Goal: Transaction & Acquisition: Book appointment/travel/reservation

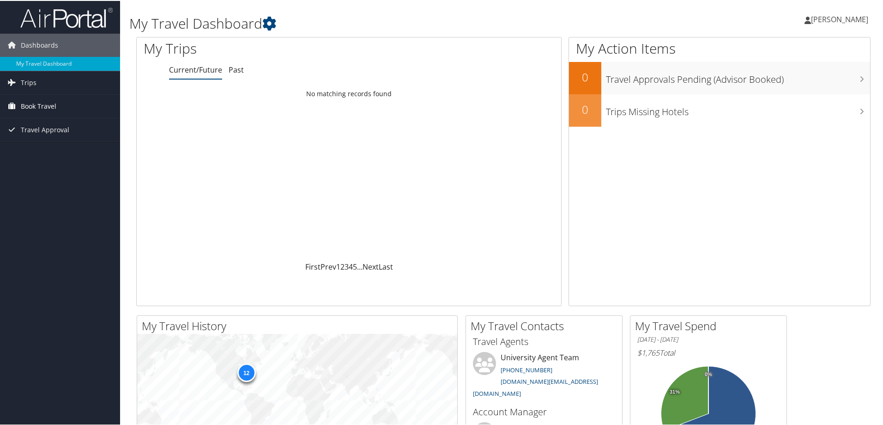
click at [44, 106] on span "Book Travel" at bounding box center [39, 105] width 36 height 23
click at [25, 80] on span "Trips" at bounding box center [29, 81] width 16 height 23
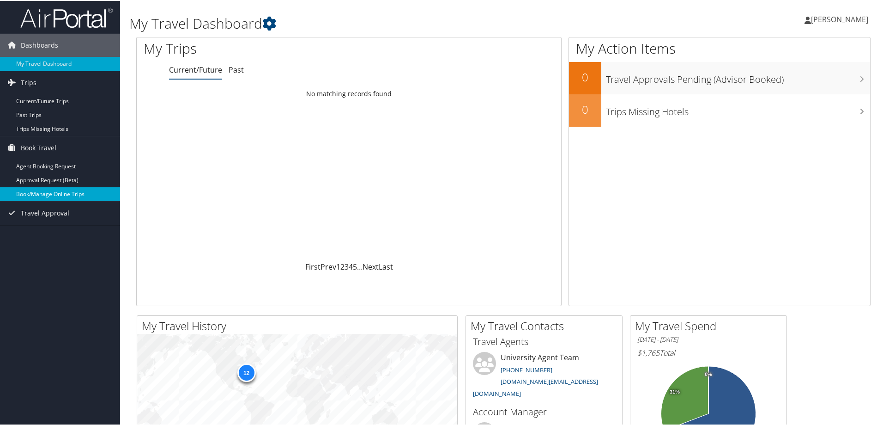
click at [51, 193] on link "Book/Manage Online Trips" at bounding box center [60, 193] width 120 height 14
click at [275, 21] on icon at bounding box center [269, 23] width 14 height 14
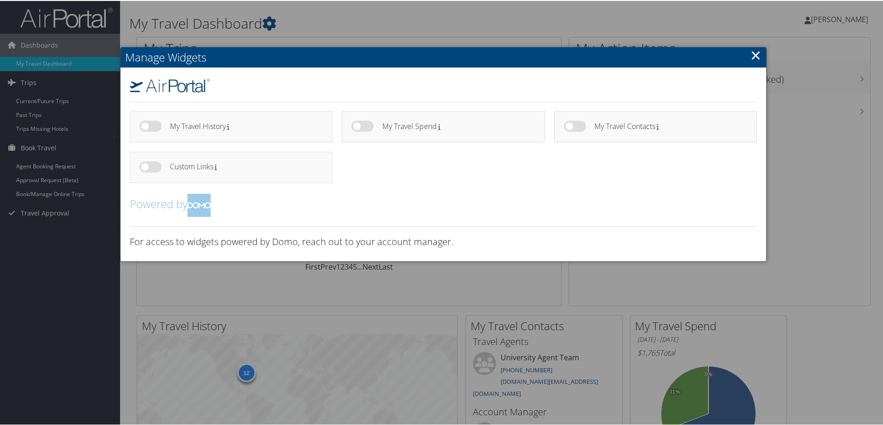
click at [755, 54] on link "×" at bounding box center [756, 54] width 11 height 18
